Goal: Check status: Check status

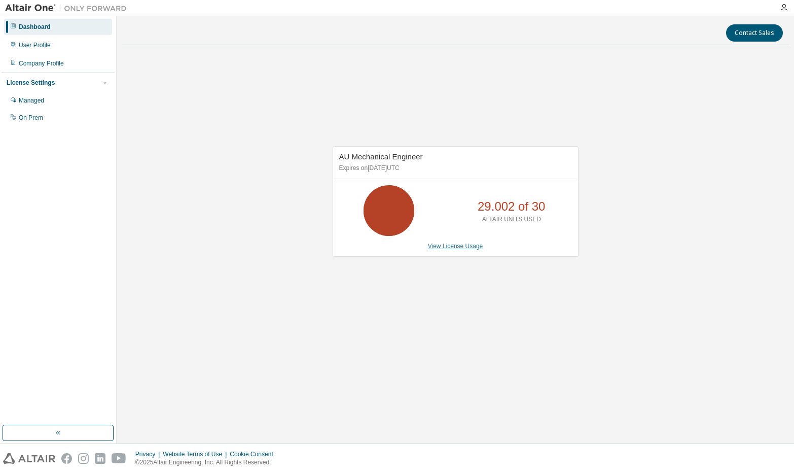
click at [439, 246] on link "View License Usage" at bounding box center [455, 246] width 55 height 7
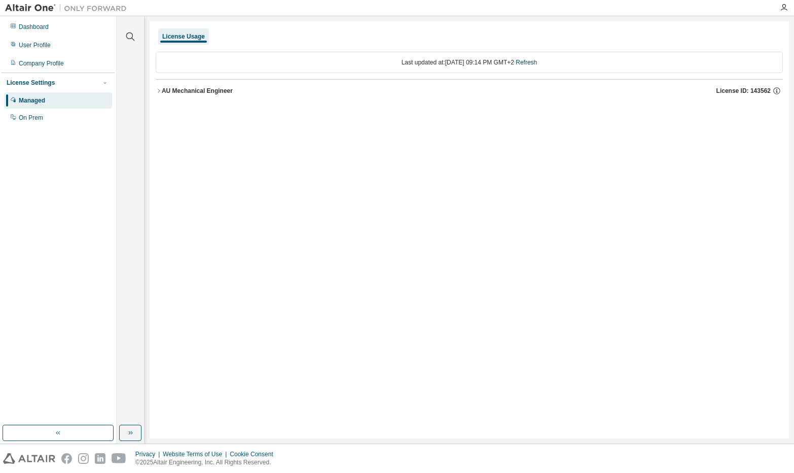
click at [157, 91] on icon "button" at bounding box center [159, 91] width 6 height 6
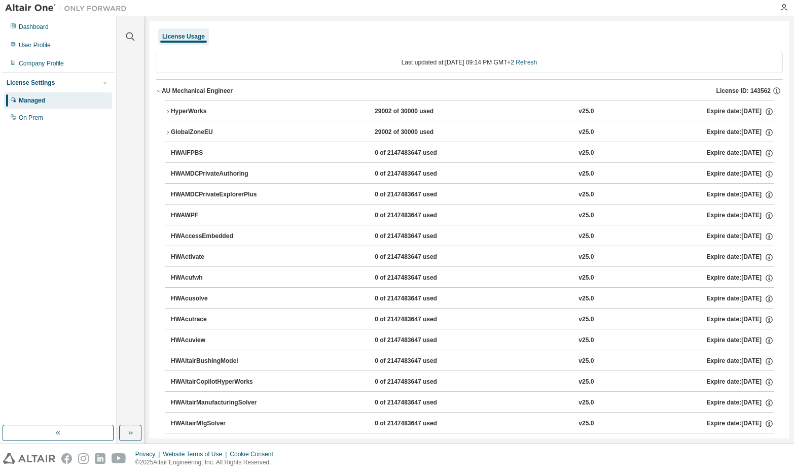
click at [167, 113] on icon "button" at bounding box center [168, 112] width 6 height 6
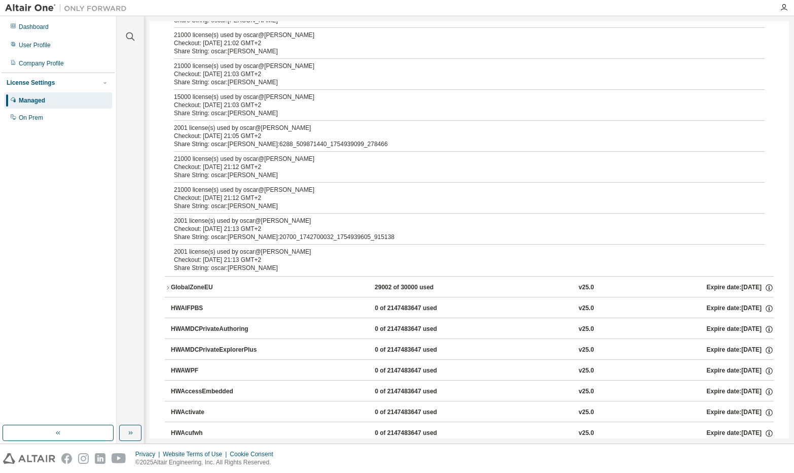
scroll to position [254, 0]
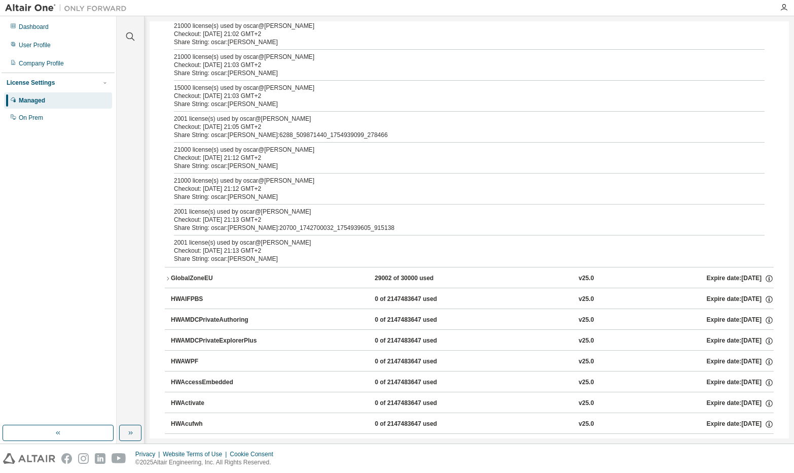
click at [169, 276] on icon "button" at bounding box center [168, 278] width 6 height 6
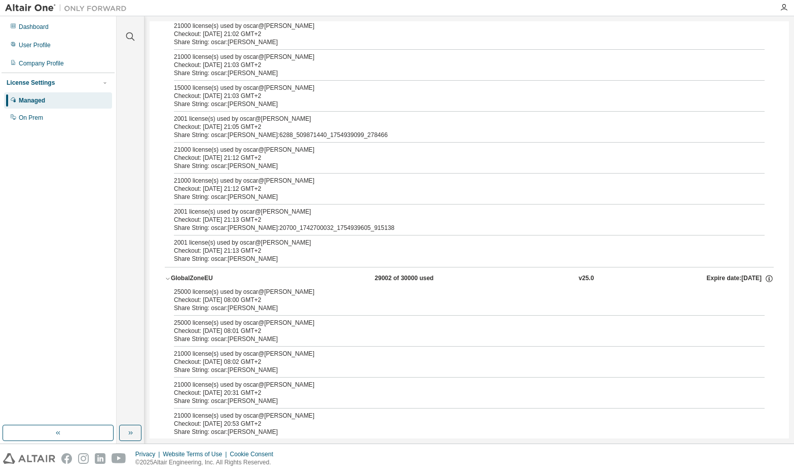
click at [167, 280] on icon "button" at bounding box center [168, 278] width 6 height 6
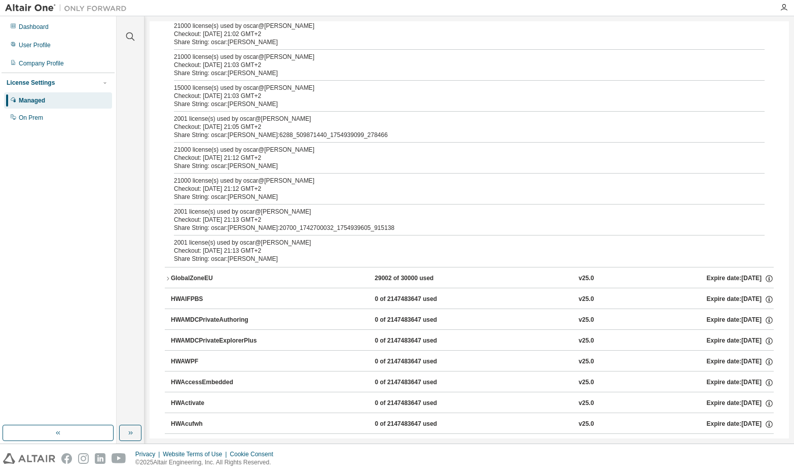
click at [167, 280] on icon "button" at bounding box center [168, 278] width 2 height 4
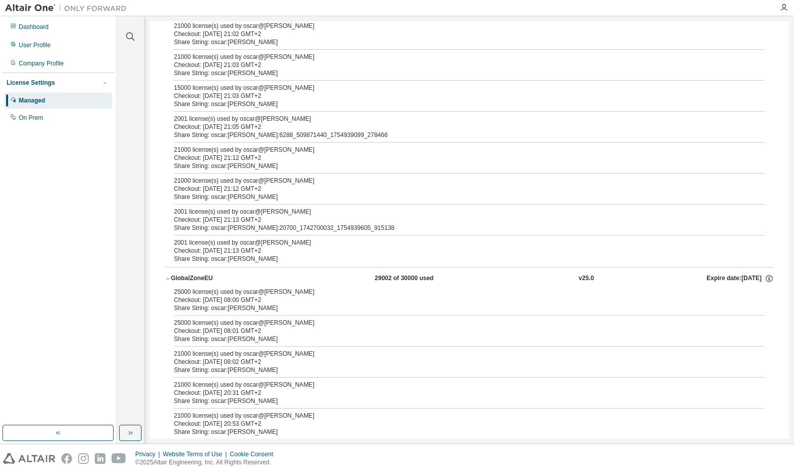
click at [167, 274] on button "GlobalZoneEU 29002 of 30000 used v25.0 Expire date: 2026-06-01" at bounding box center [469, 278] width 609 height 22
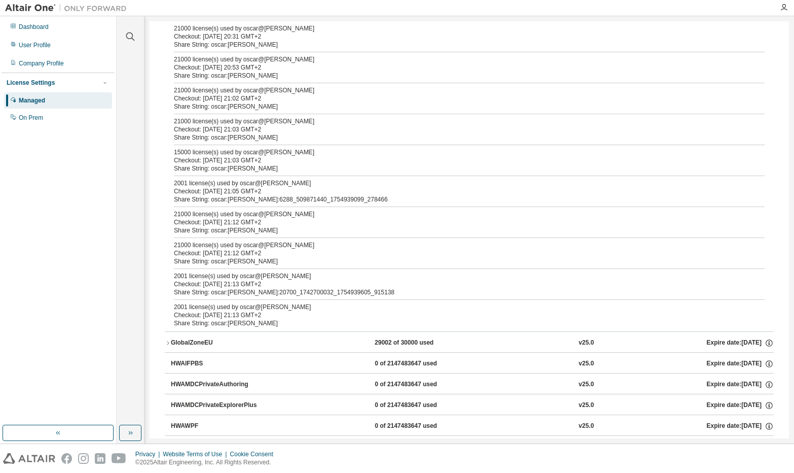
scroll to position [0, 0]
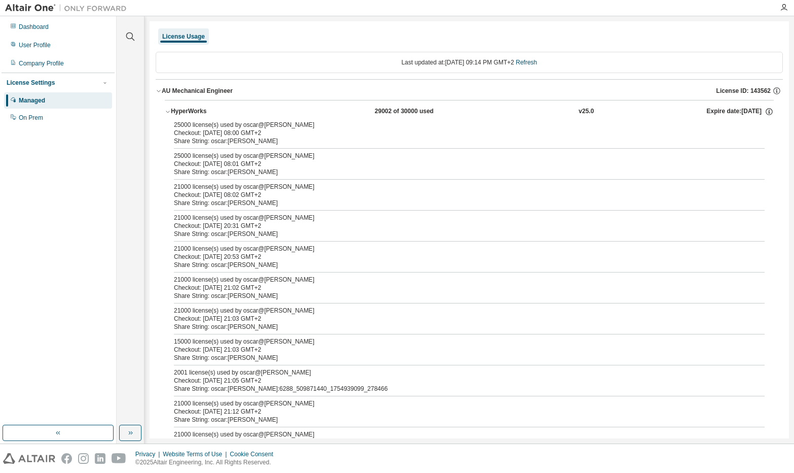
click at [170, 109] on icon "button" at bounding box center [168, 112] width 6 height 6
